Goal: Task Accomplishment & Management: Use online tool/utility

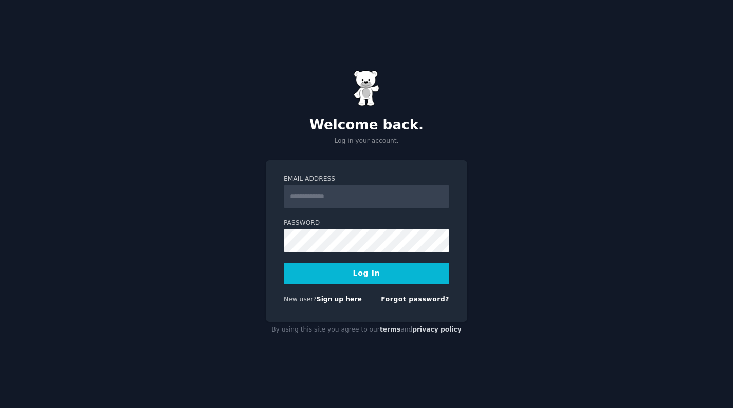
click at [327, 302] on link "Sign up here" at bounding box center [338, 299] width 45 height 7
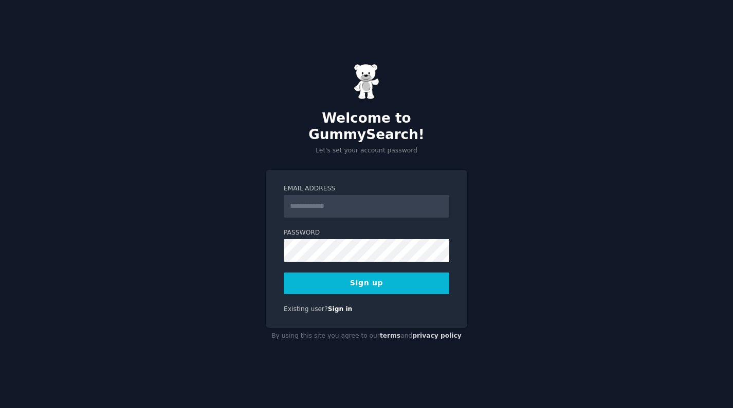
click at [349, 201] on input "Email Address" at bounding box center [366, 206] width 165 height 23
click at [340, 198] on input "**********" at bounding box center [366, 206] width 165 height 23
type input "**********"
click at [376, 273] on button "Sign up" at bounding box center [366, 284] width 165 height 22
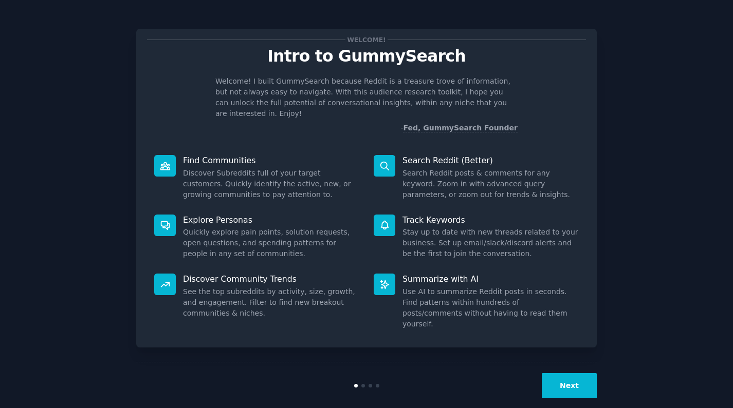
click at [573, 374] on button "Next" at bounding box center [569, 386] width 55 height 25
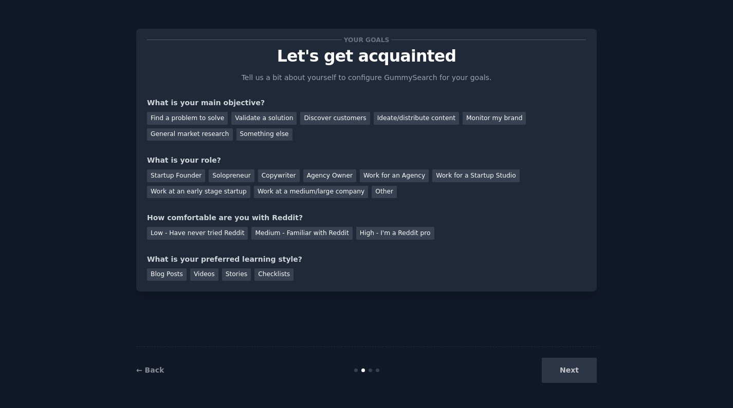
click at [573, 368] on div "Next" at bounding box center [520, 370] width 154 height 25
click at [194, 117] on div "Find a problem to solve" at bounding box center [187, 118] width 81 height 13
click at [236, 172] on div "Solopreneur" at bounding box center [231, 176] width 45 height 13
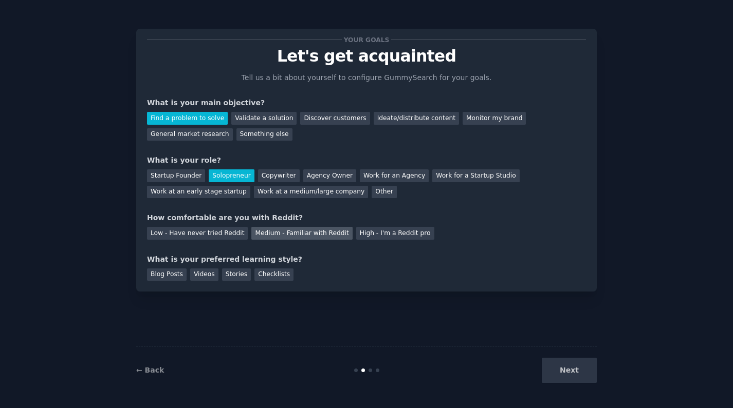
click at [282, 229] on div "Medium - Familiar with Reddit" at bounding box center [301, 233] width 101 height 13
click at [175, 276] on div "Blog Posts" at bounding box center [167, 275] width 40 height 13
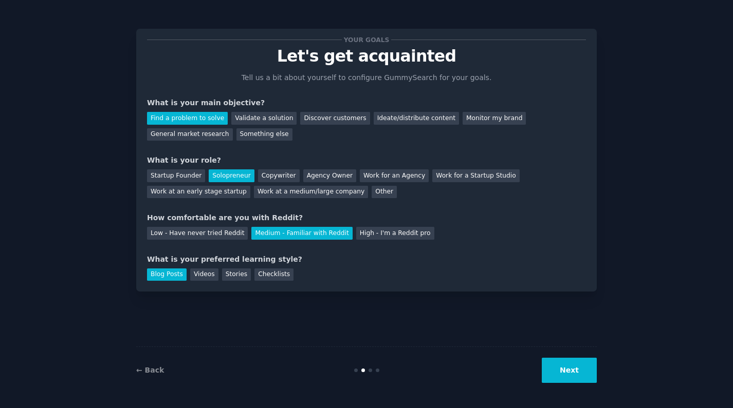
click at [575, 371] on button "Next" at bounding box center [569, 370] width 55 height 25
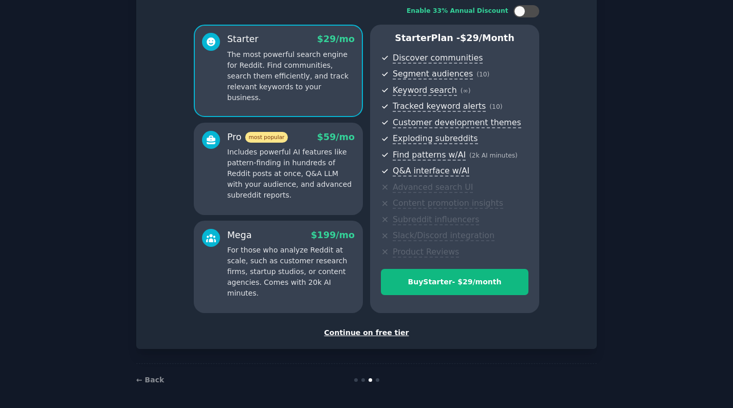
scroll to position [66, 0]
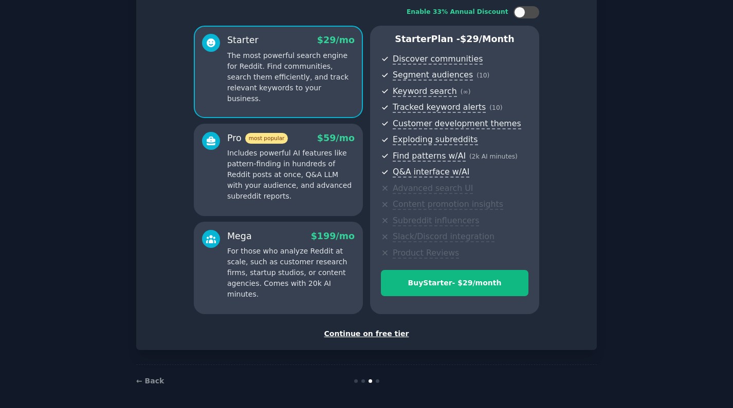
click at [382, 335] on div "Continue on free tier" at bounding box center [366, 334] width 439 height 11
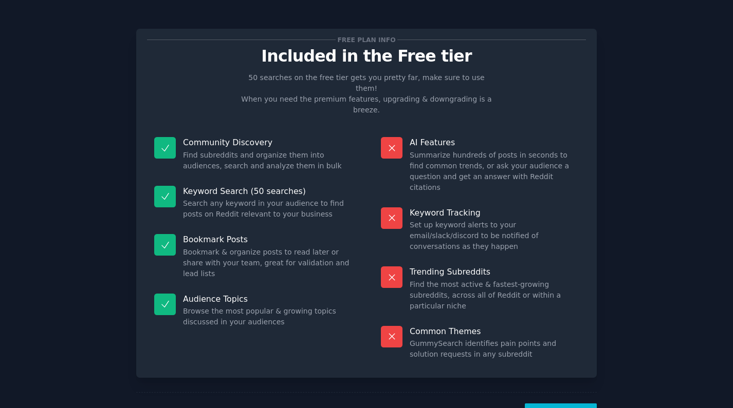
click at [548, 404] on button "Let's Go!" at bounding box center [561, 416] width 72 height 25
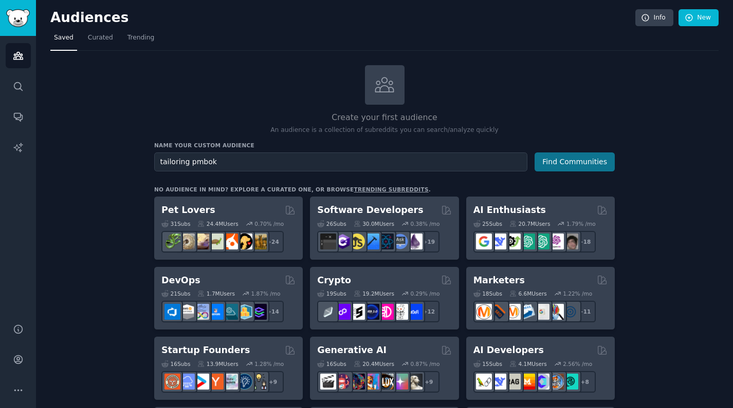
click at [598, 163] on button "Find Communities" at bounding box center [574, 162] width 80 height 19
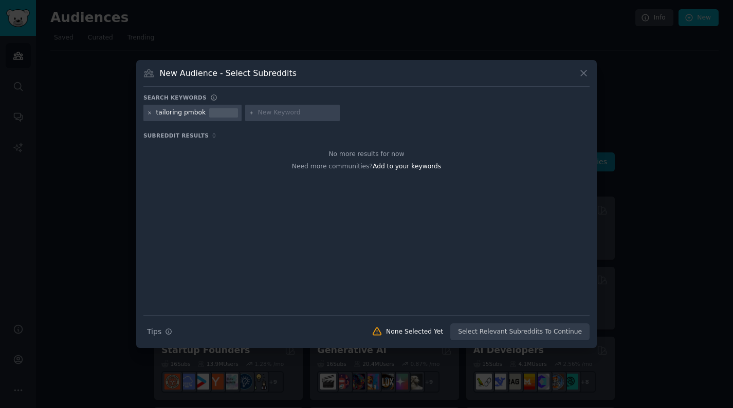
click at [149, 115] on icon at bounding box center [150, 113] width 6 height 6
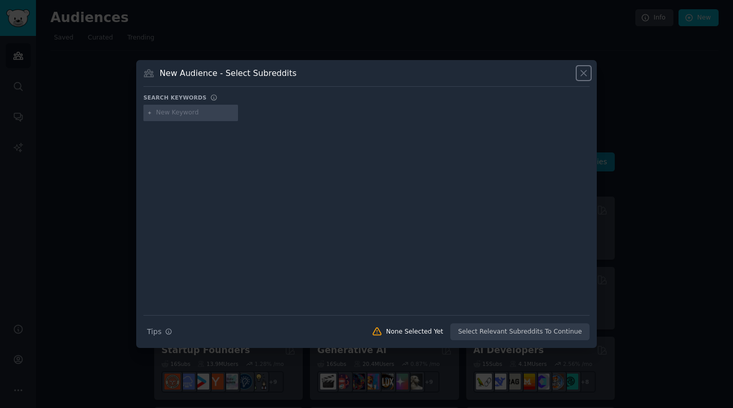
click at [583, 72] on icon at bounding box center [584, 74] width 6 height 6
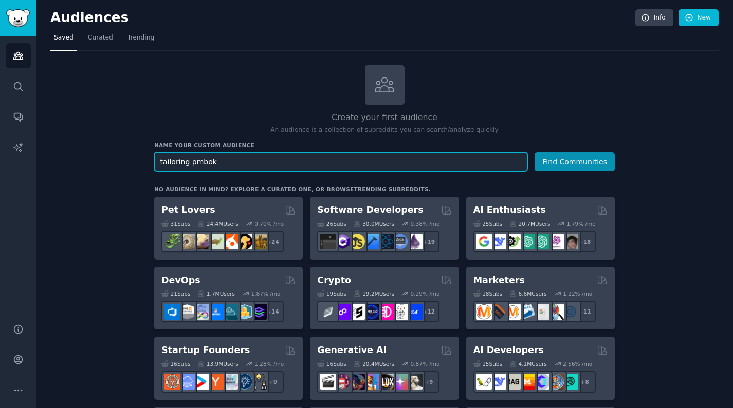
click at [301, 157] on input "tailoring pmbok" at bounding box center [340, 162] width 373 height 19
type input "personal finances"
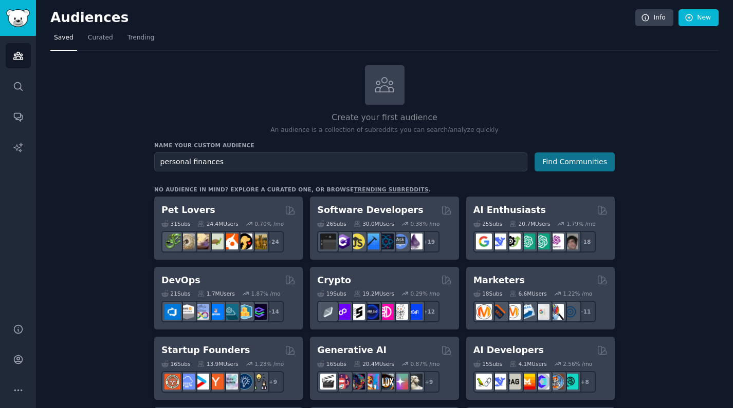
click at [548, 163] on button "Find Communities" at bounding box center [574, 162] width 80 height 19
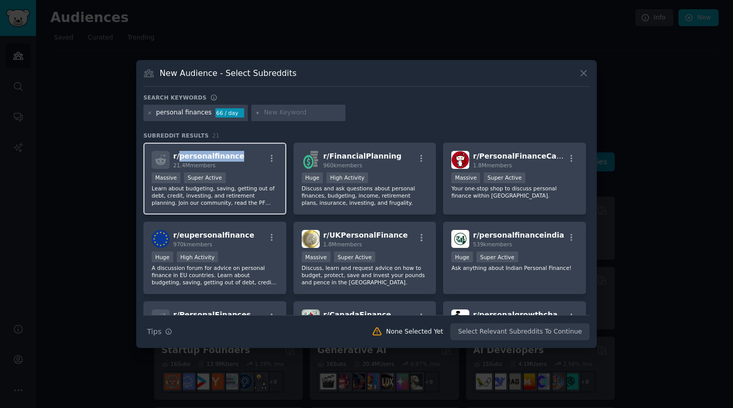
click at [213, 158] on span "r/ personalfinance" at bounding box center [208, 156] width 71 height 8
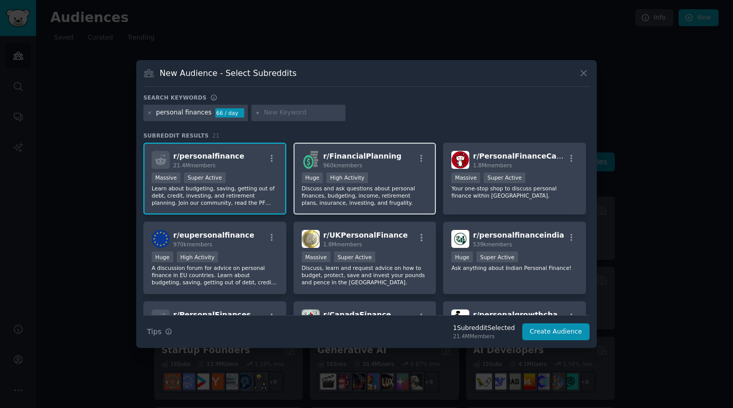
click at [397, 167] on div "r/ FinancialPlanning 960k members" at bounding box center [365, 160] width 126 height 18
click at [307, 110] on input "text" at bounding box center [303, 112] width 78 height 9
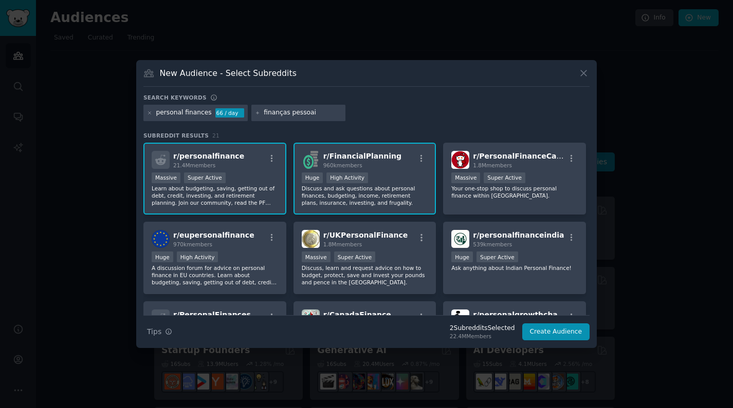
type input "finanças pessoais"
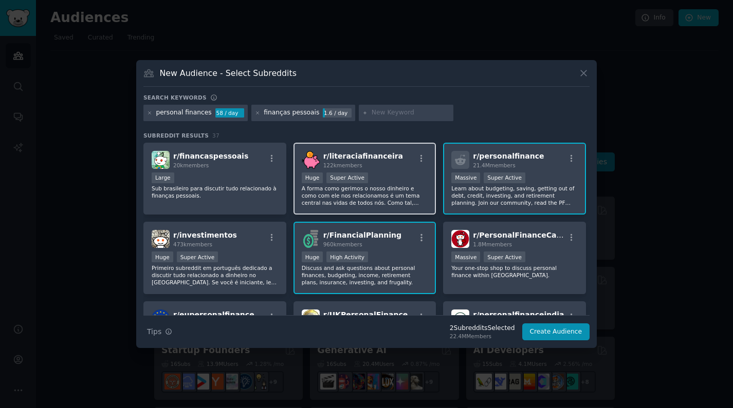
click at [381, 178] on div ">= 95th percentile for submissions / day Huge Super Active" at bounding box center [365, 179] width 126 height 13
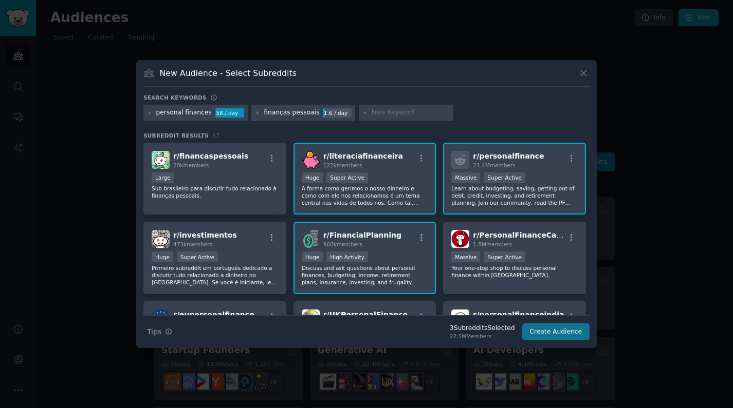
click at [550, 332] on button "Create Audience" at bounding box center [556, 332] width 68 height 17
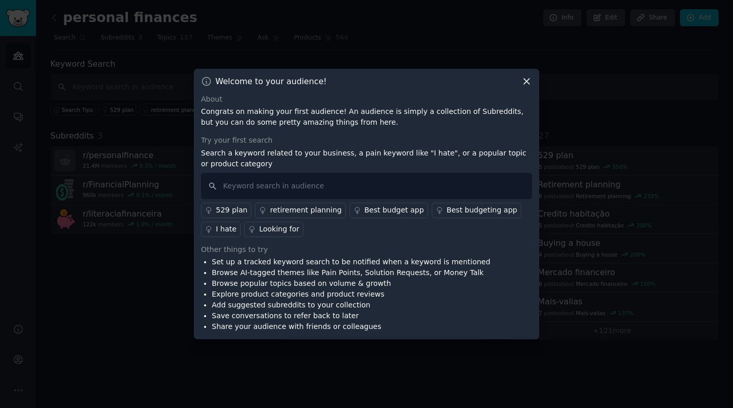
click at [526, 82] on icon at bounding box center [527, 82] width 6 height 6
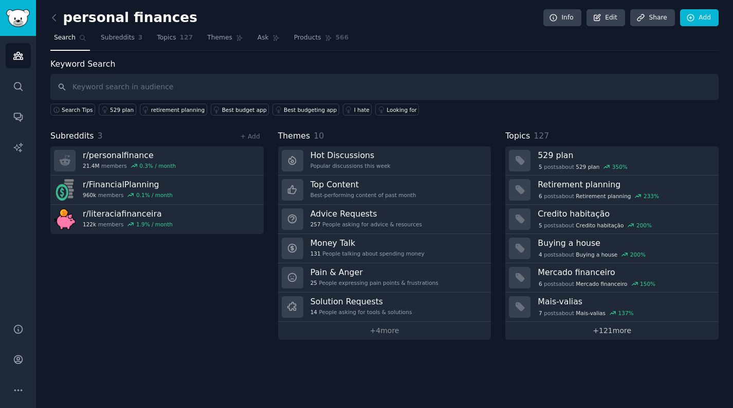
click at [614, 333] on link "+ 121 more" at bounding box center [611, 331] width 213 height 18
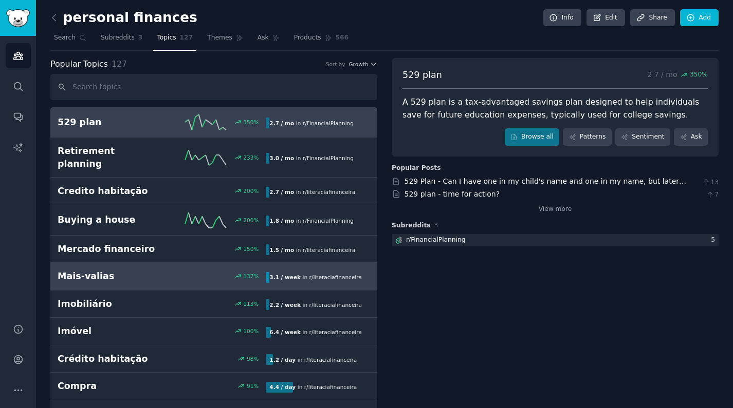
click at [144, 270] on h2 "Mais-valias" at bounding box center [110, 276] width 104 height 13
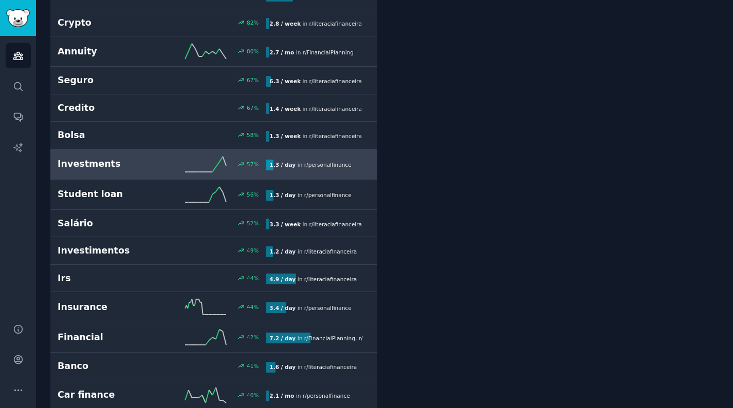
scroll to position [397, 0]
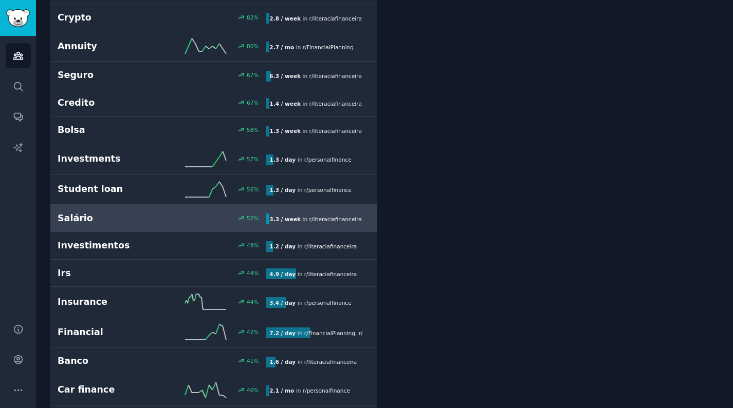
click at [160, 218] on link "Salário 52 % 3.3 / week in r/ literaciafinanceira" at bounding box center [213, 219] width 327 height 28
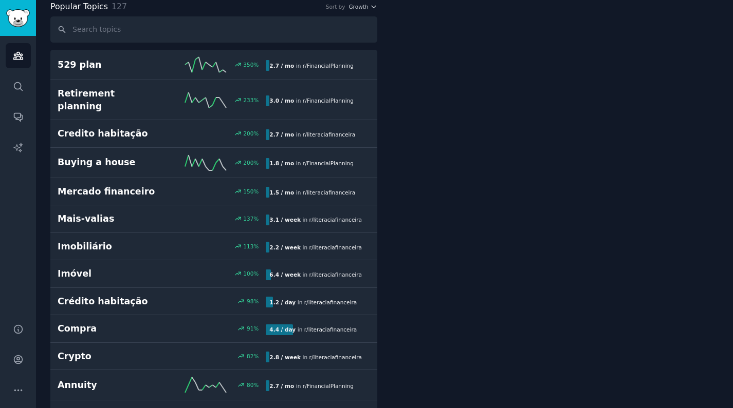
scroll to position [58, 0]
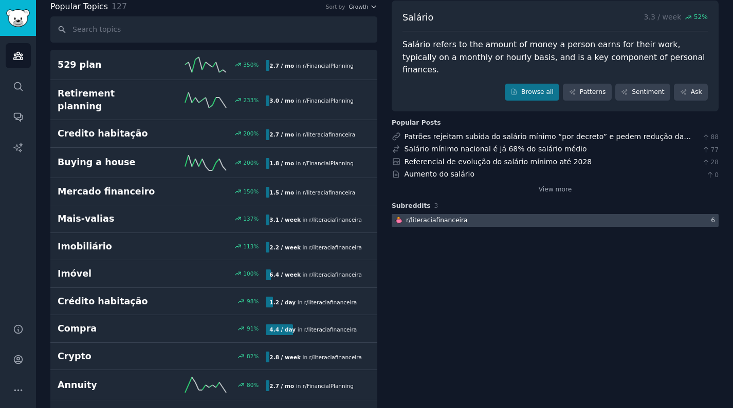
click at [427, 216] on div "r/ literaciafinanceira" at bounding box center [436, 220] width 61 height 9
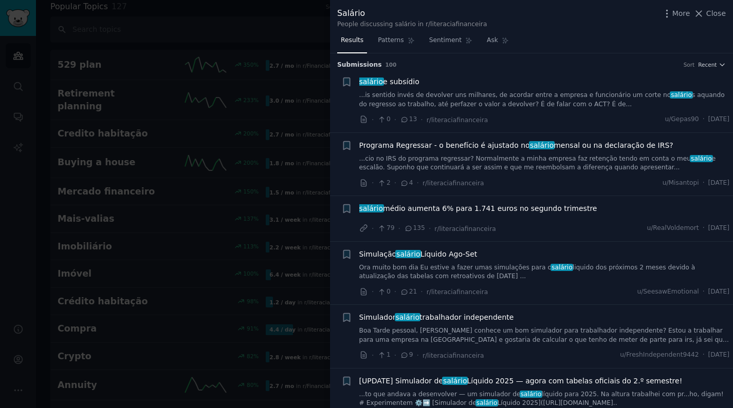
click at [427, 315] on span "Simulador salário trabalhador independente" at bounding box center [436, 317] width 155 height 11
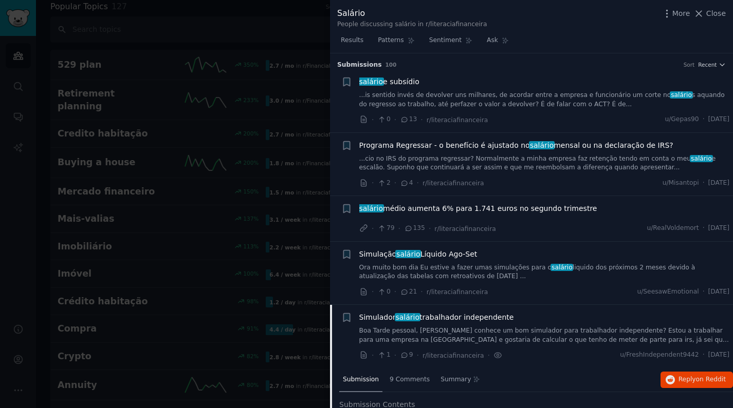
scroll to position [250, 0]
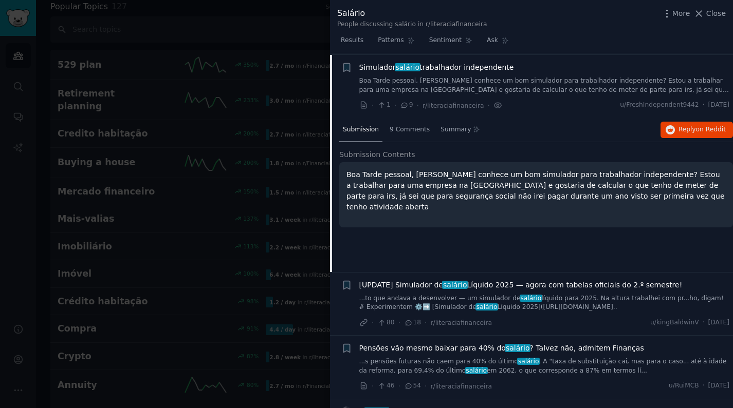
click at [445, 282] on span "salário" at bounding box center [455, 285] width 26 height 8
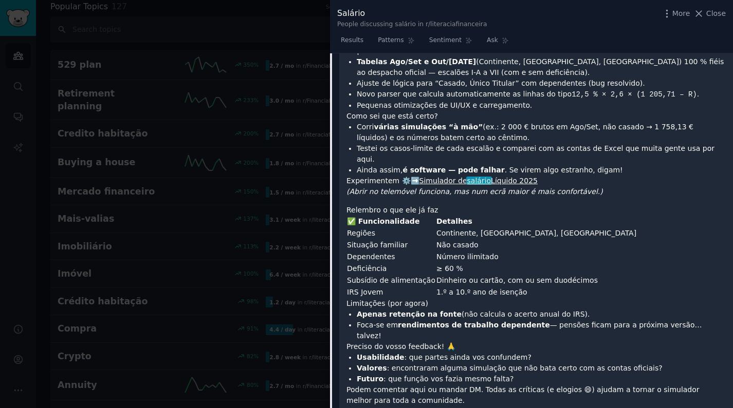
scroll to position [522, 0]
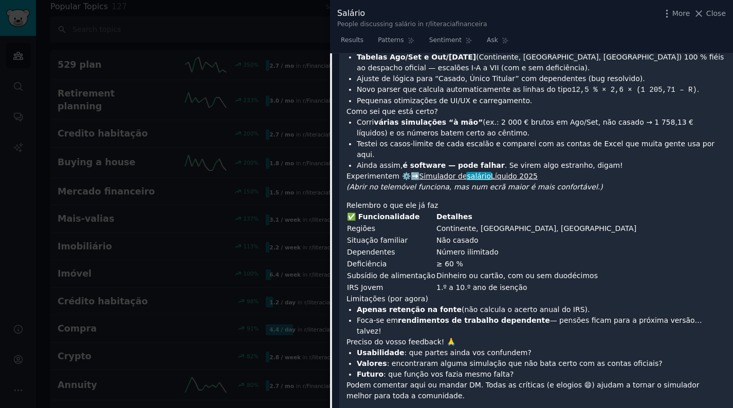
click at [494, 172] on link "Simulador de salário Líquido 2025" at bounding box center [478, 176] width 118 height 8
click at [611, 198] on div "Olá a todos! 👋 Há cerca de um mês partilhei convosco um pequeno projeto que and…" at bounding box center [535, 181] width 379 height 441
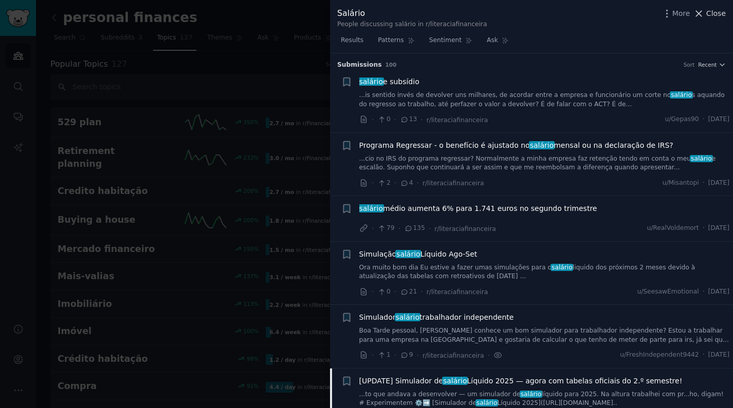
click at [705, 13] on button "Close" at bounding box center [709, 13] width 32 height 11
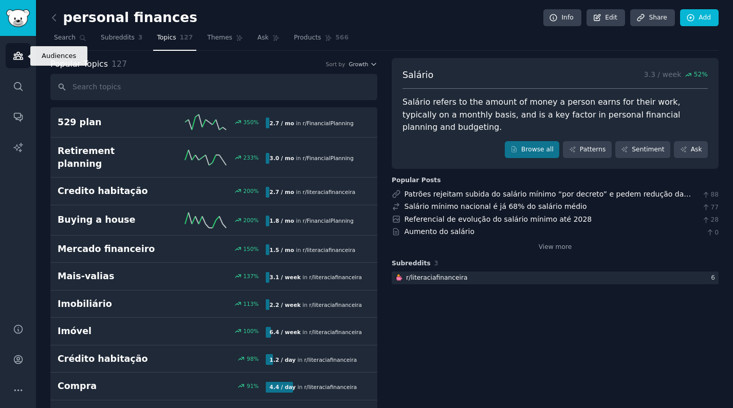
click at [18, 56] on icon "Sidebar" at bounding box center [17, 55] width 9 height 7
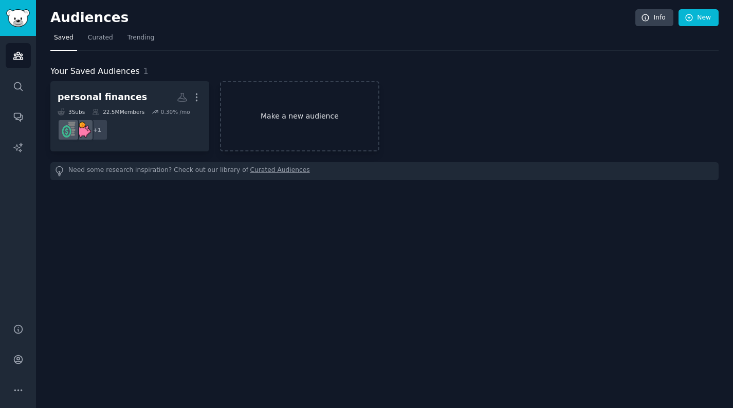
click at [274, 134] on link "Make a new audience" at bounding box center [299, 116] width 159 height 70
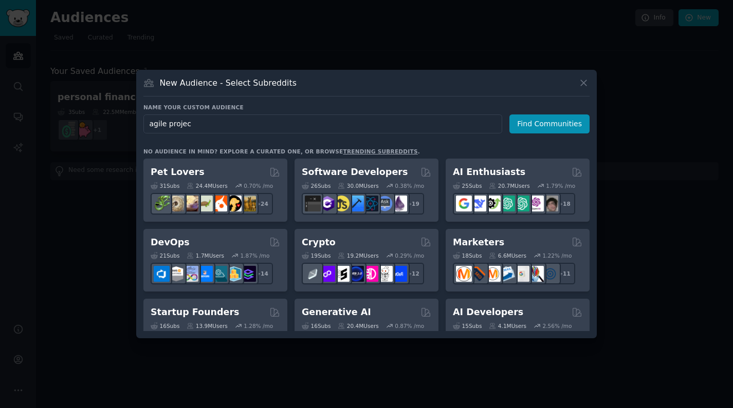
type input "agile project"
click at [546, 130] on button "Find Communities" at bounding box center [549, 124] width 80 height 19
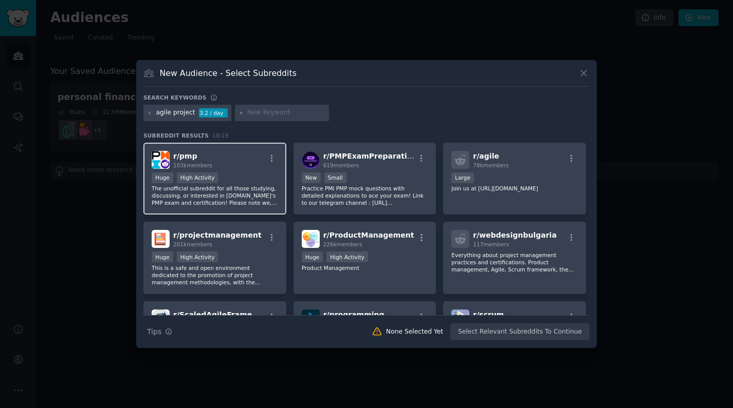
click at [190, 155] on span "r/ pmp" at bounding box center [185, 156] width 24 height 8
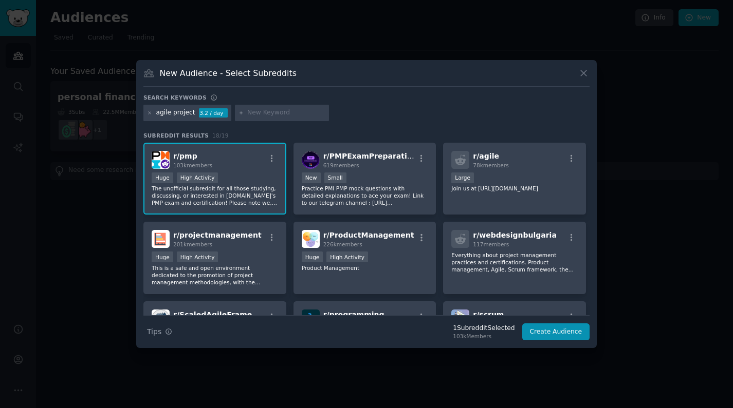
click at [275, 110] on input "text" at bounding box center [286, 112] width 78 height 9
type input "agile"
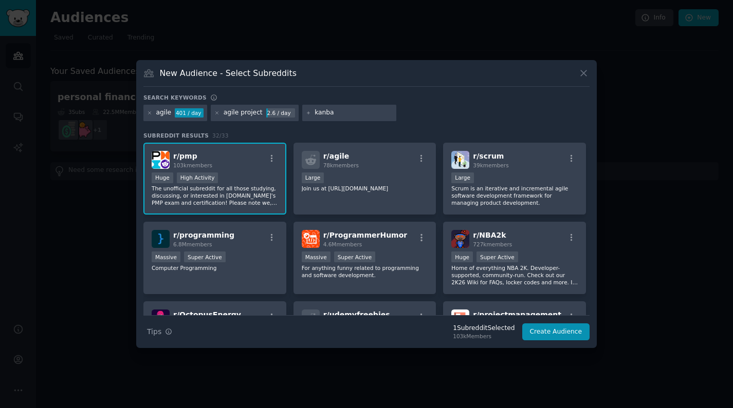
type input "kanban"
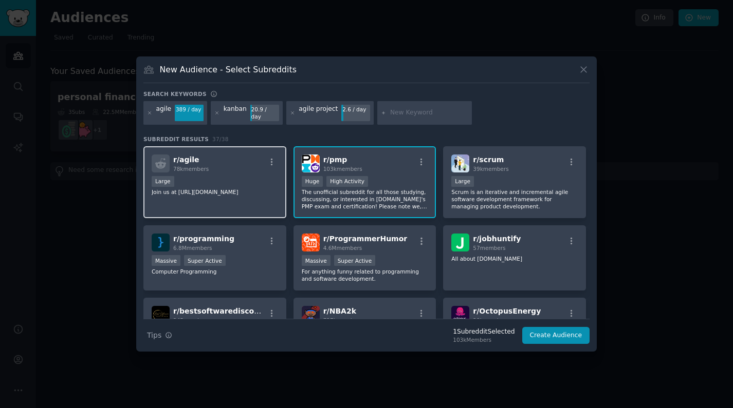
click at [240, 149] on div "r/ agile 78k members Large Join us at https://agilewatercooler.com" at bounding box center [214, 182] width 143 height 72
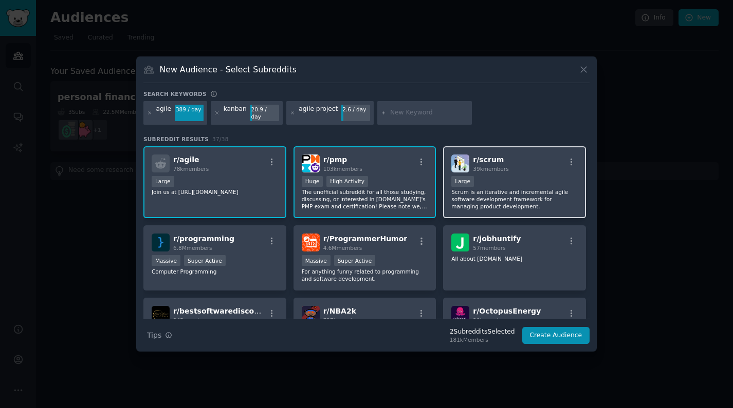
click at [489, 181] on div "10,000 - 100,000 members Large" at bounding box center [514, 182] width 126 height 13
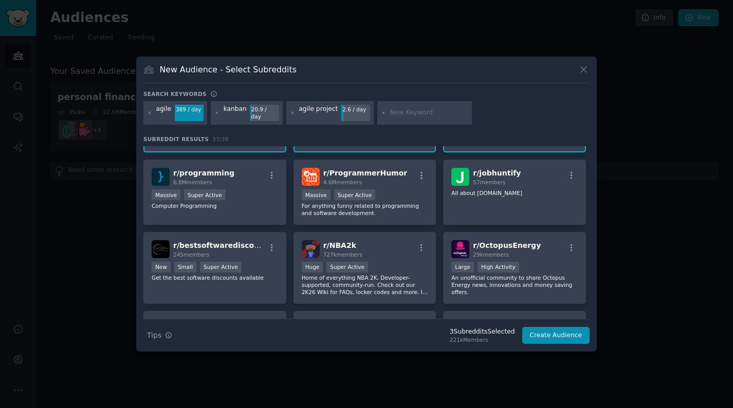
scroll to position [82, 0]
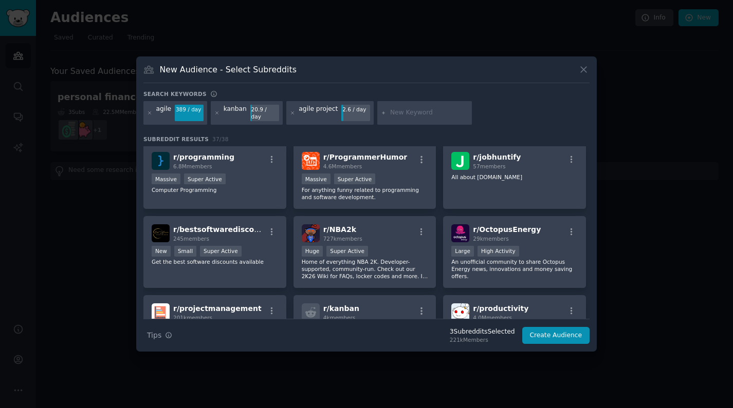
click at [587, 73] on icon at bounding box center [583, 69] width 11 height 11
